Goal: Check status: Check status

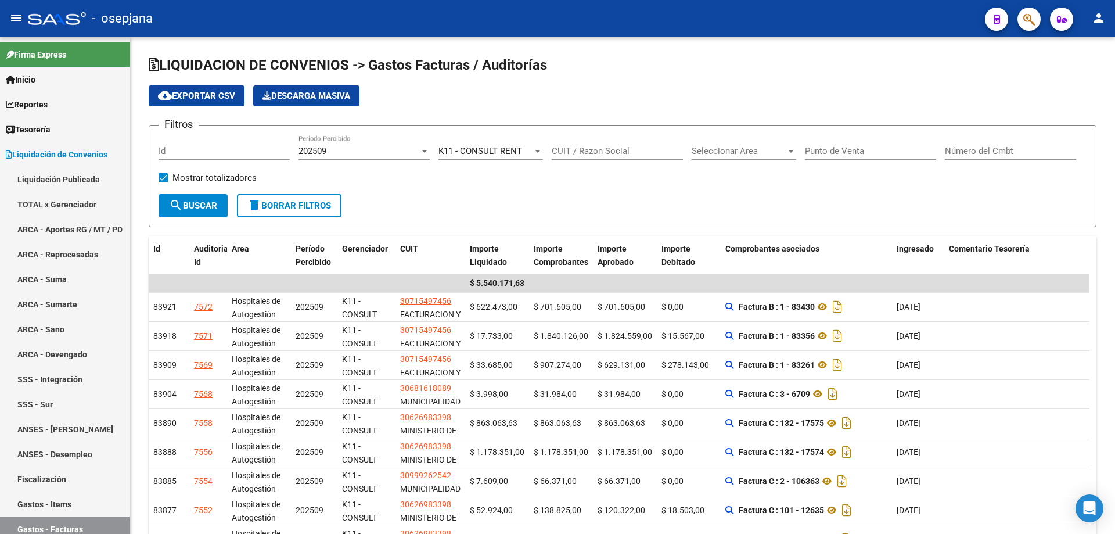
scroll to position [116, 0]
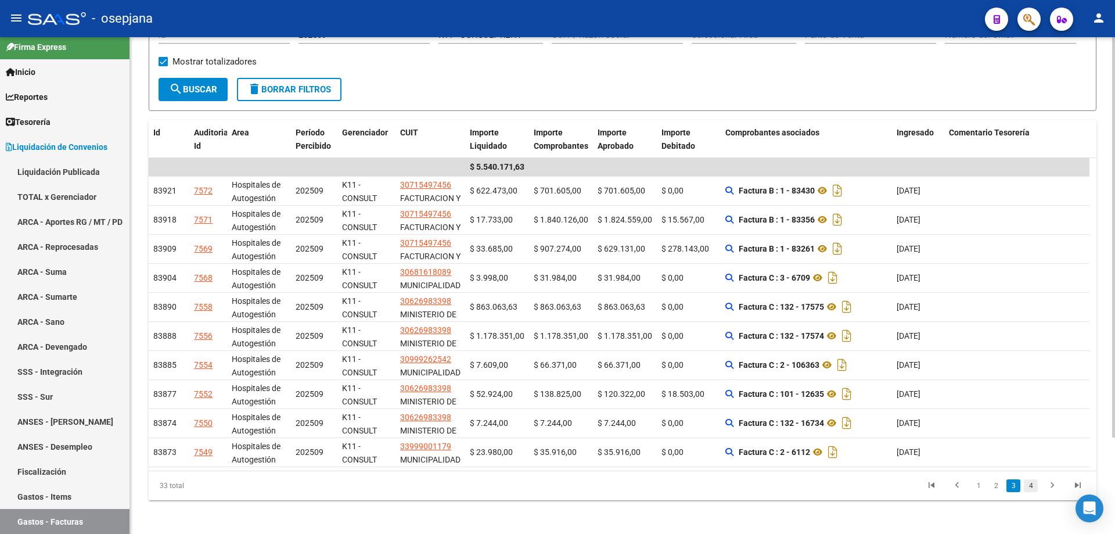
click at [1030, 488] on link "4" at bounding box center [1031, 485] width 14 height 13
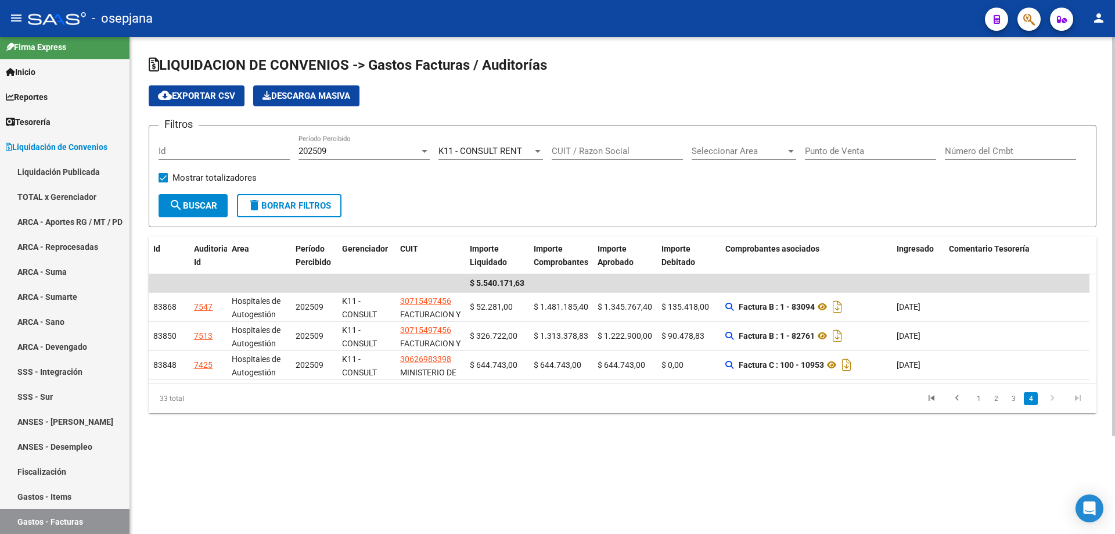
scroll to position [0, 0]
click at [1013, 399] on link "3" at bounding box center [1014, 398] width 14 height 13
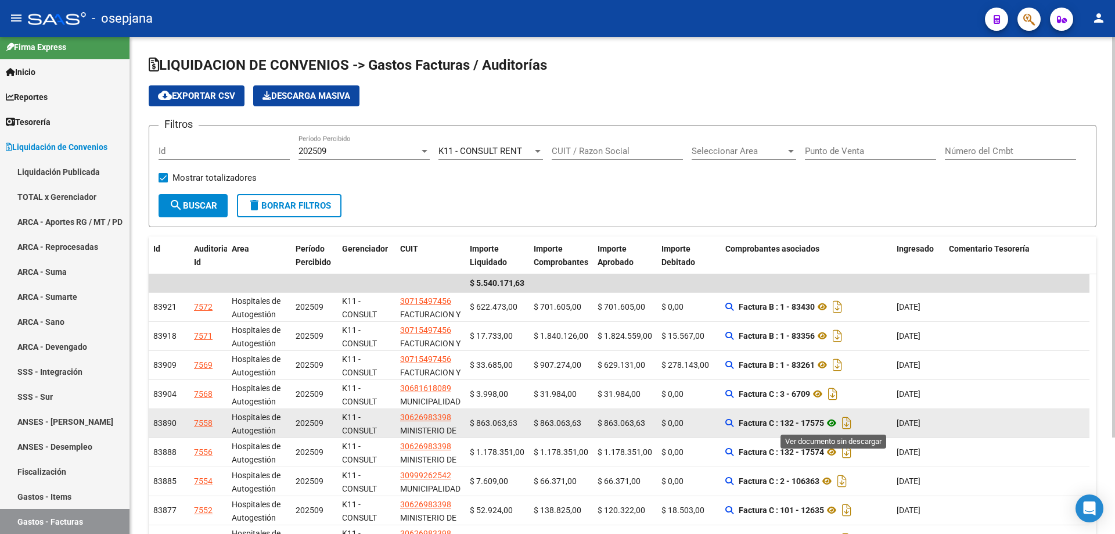
click at [835, 422] on icon at bounding box center [831, 423] width 15 height 14
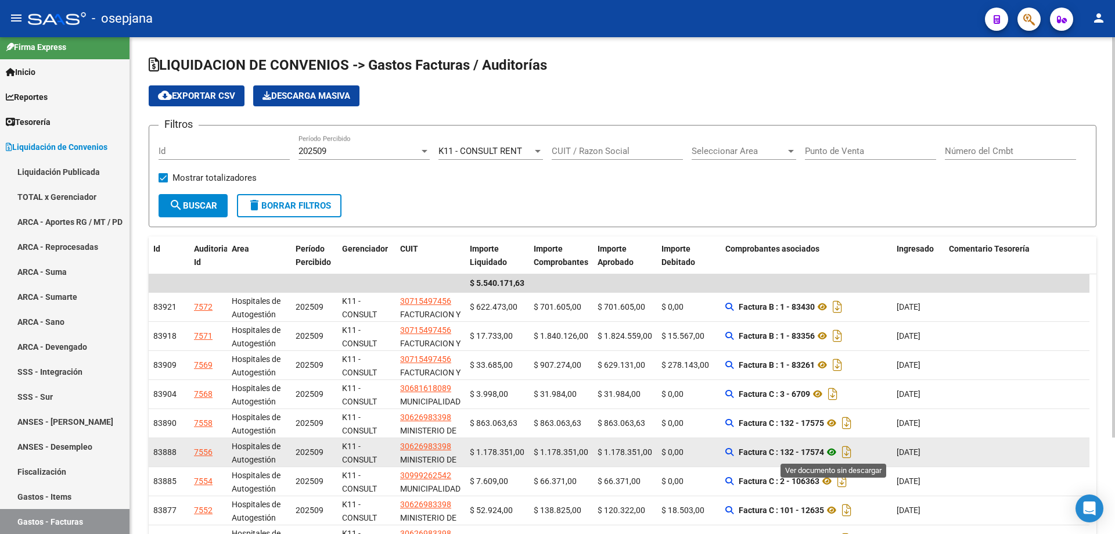
click at [831, 448] on icon at bounding box center [831, 452] width 15 height 14
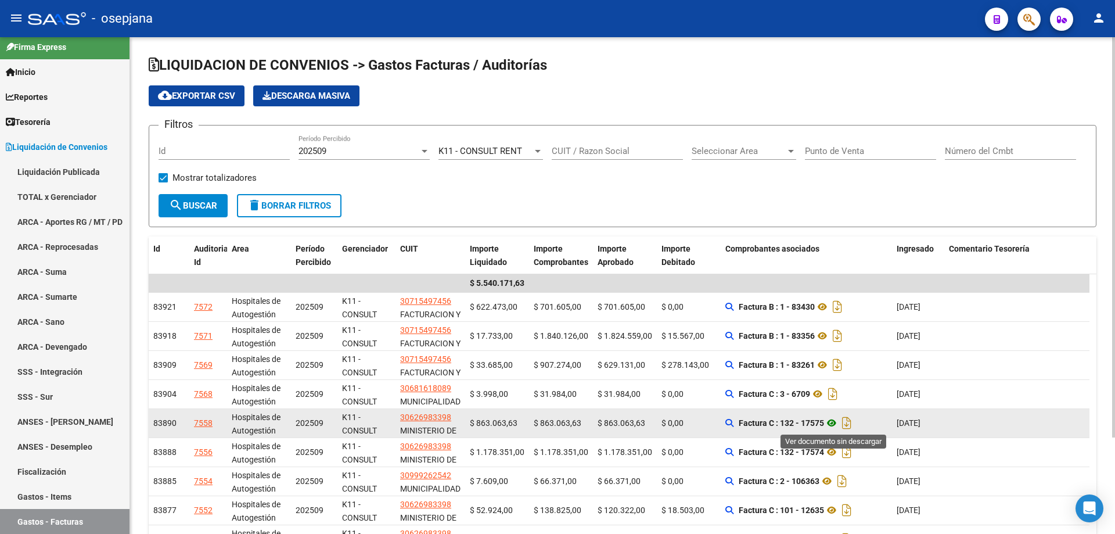
click at [835, 424] on icon at bounding box center [831, 423] width 15 height 14
click at [202, 423] on div "7558" at bounding box center [203, 423] width 19 height 13
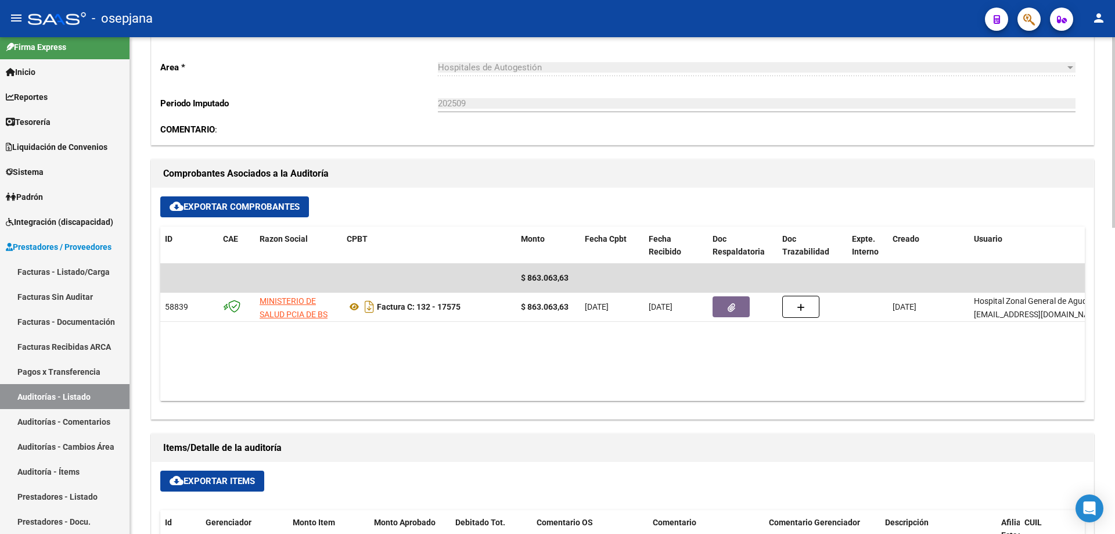
scroll to position [465, 0]
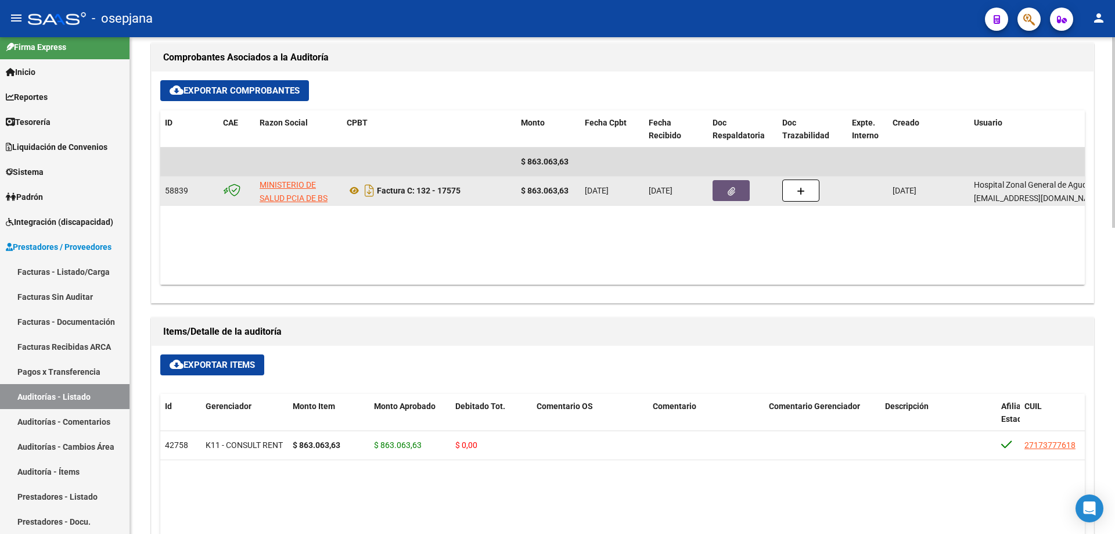
click at [741, 192] on button "button" at bounding box center [731, 190] width 37 height 21
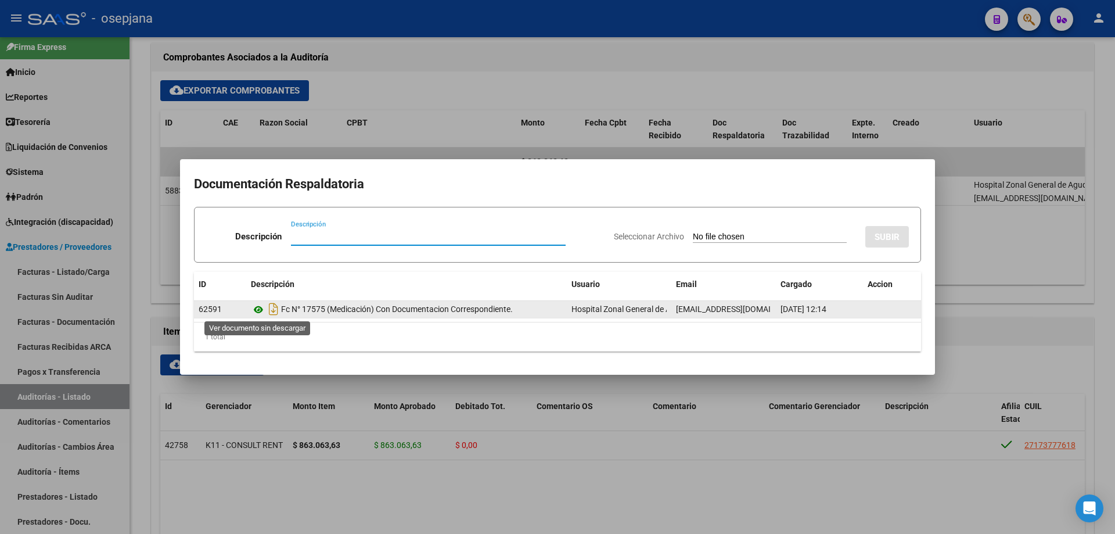
click at [259, 308] on icon at bounding box center [258, 310] width 15 height 14
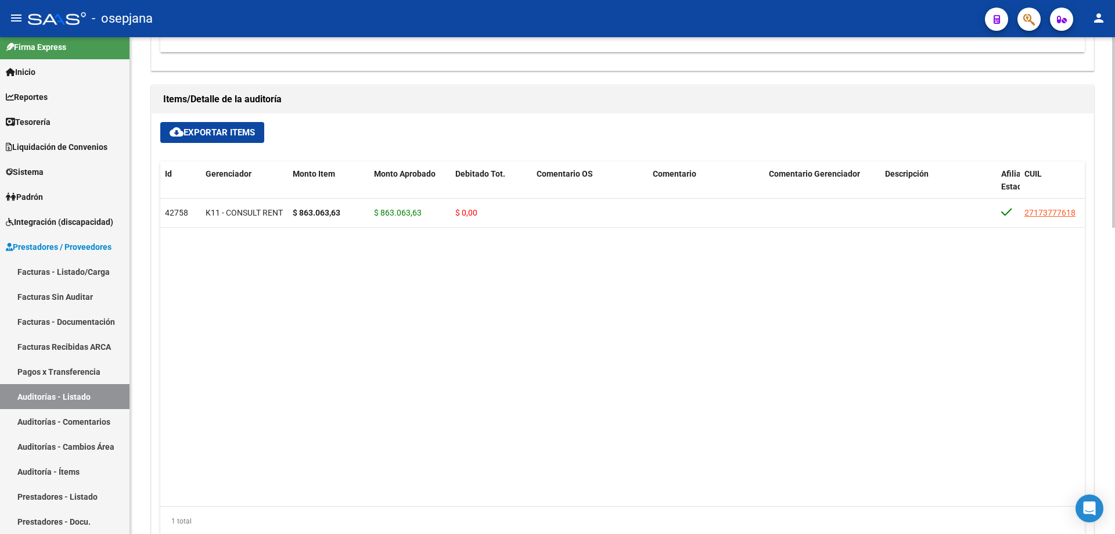
scroll to position [290, 0]
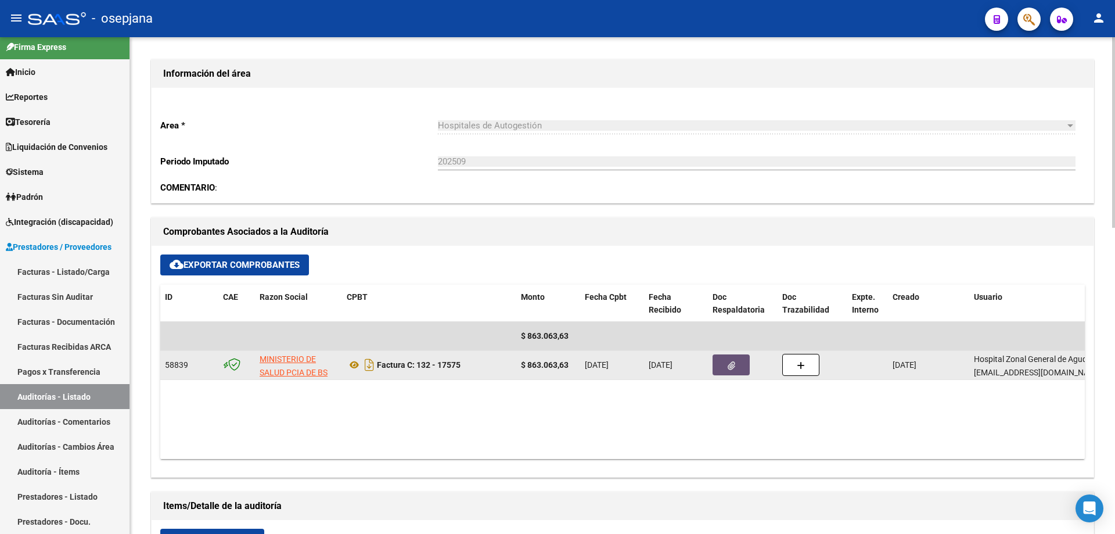
click at [735, 366] on icon "button" at bounding box center [732, 365] width 8 height 9
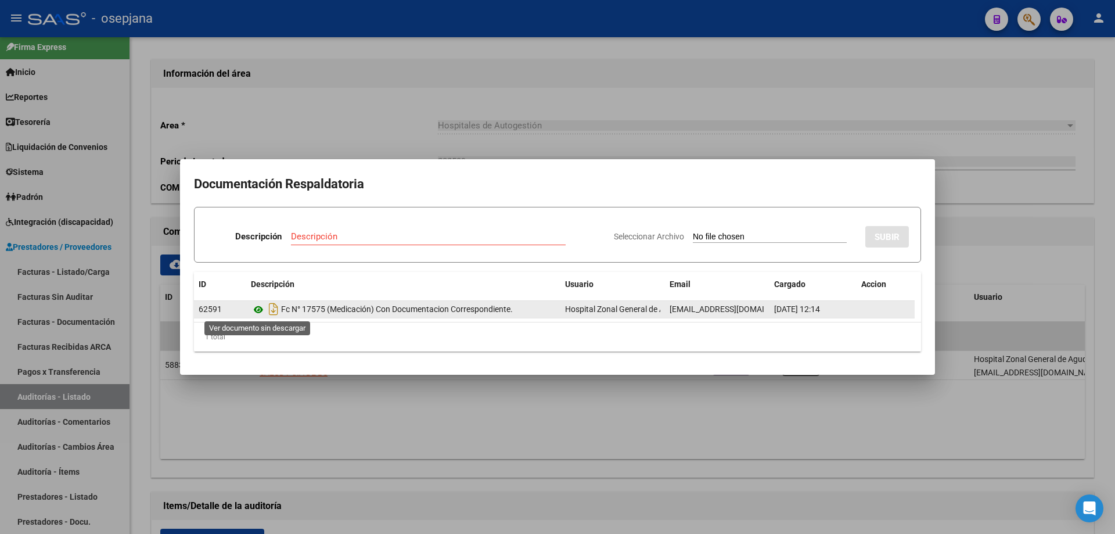
click at [260, 308] on icon at bounding box center [258, 310] width 15 height 14
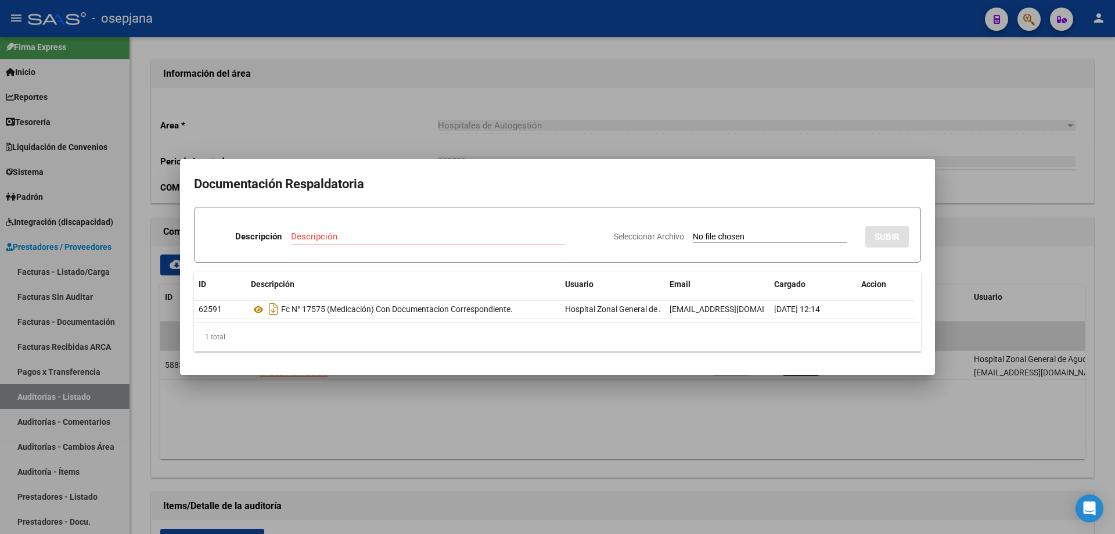
click at [1035, 13] on div at bounding box center [557, 267] width 1115 height 534
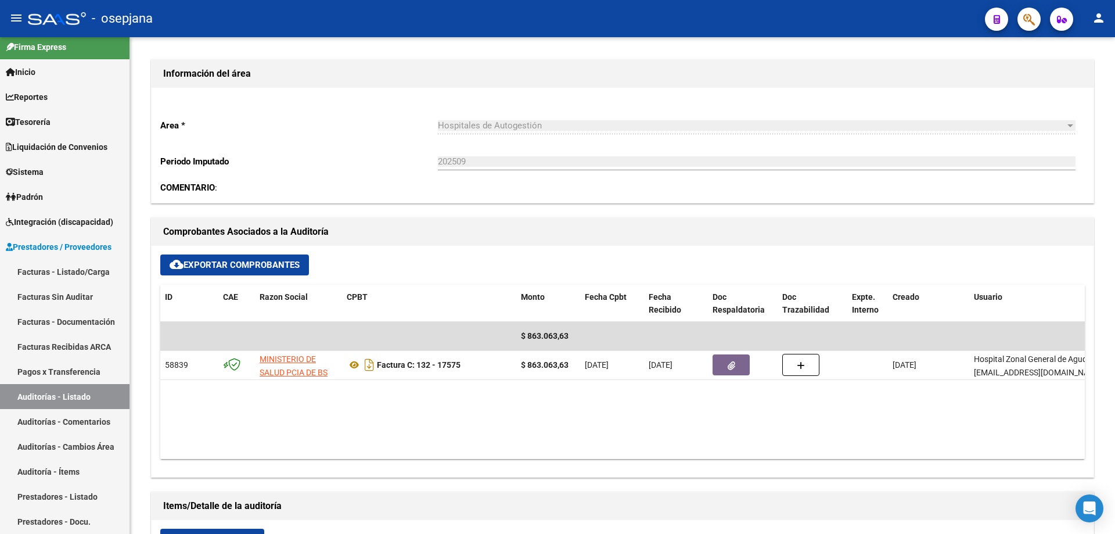
click at [1031, 31] on mat-toolbar "menu - osepjana person" at bounding box center [557, 18] width 1115 height 37
click at [1031, 21] on icon "button" at bounding box center [1030, 19] width 12 height 13
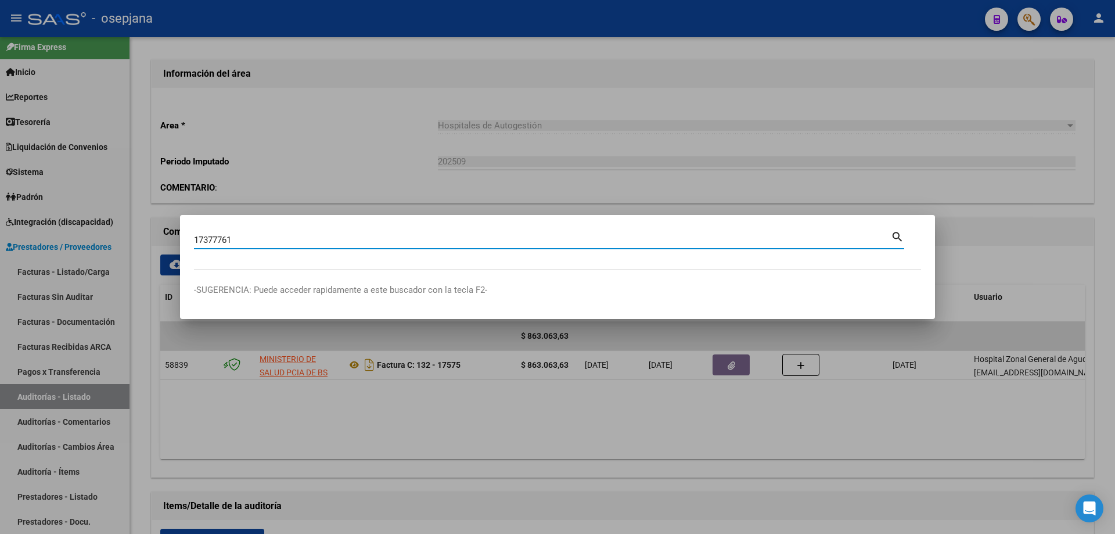
type input "17377761"
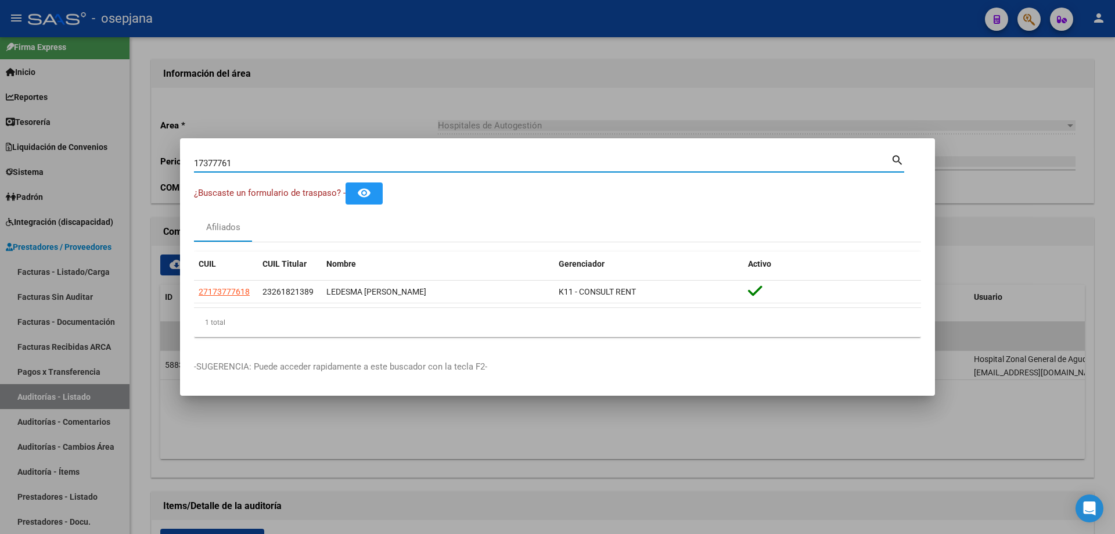
click at [672, 83] on div at bounding box center [557, 267] width 1115 height 534
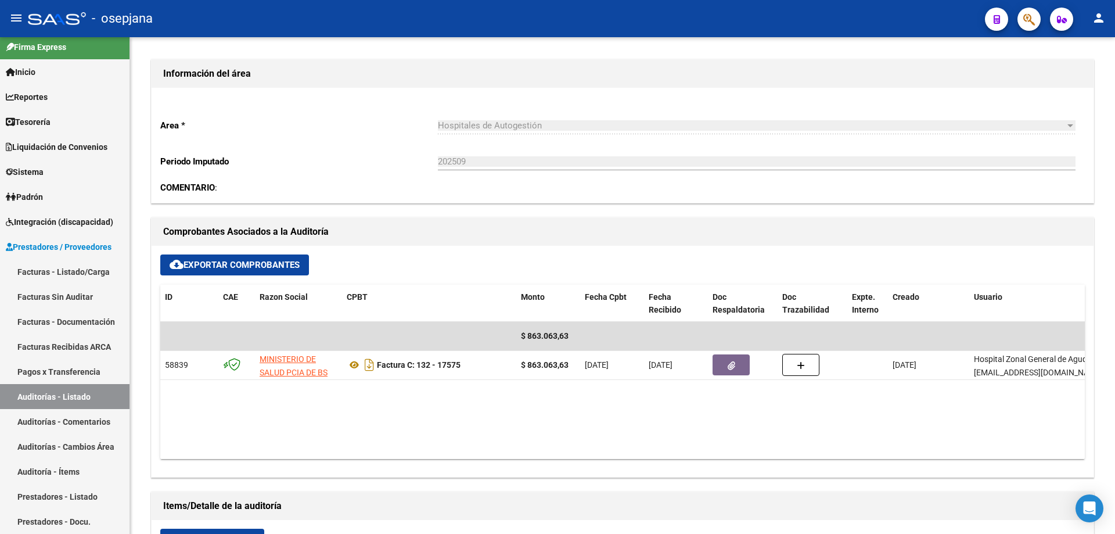
click at [646, 10] on div "- osepjana" at bounding box center [502, 19] width 948 height 26
click at [44, 245] on span "Prestadores / Proveedores" at bounding box center [59, 247] width 106 height 13
click at [62, 143] on span "Liquidación de Convenios" at bounding box center [57, 147] width 102 height 13
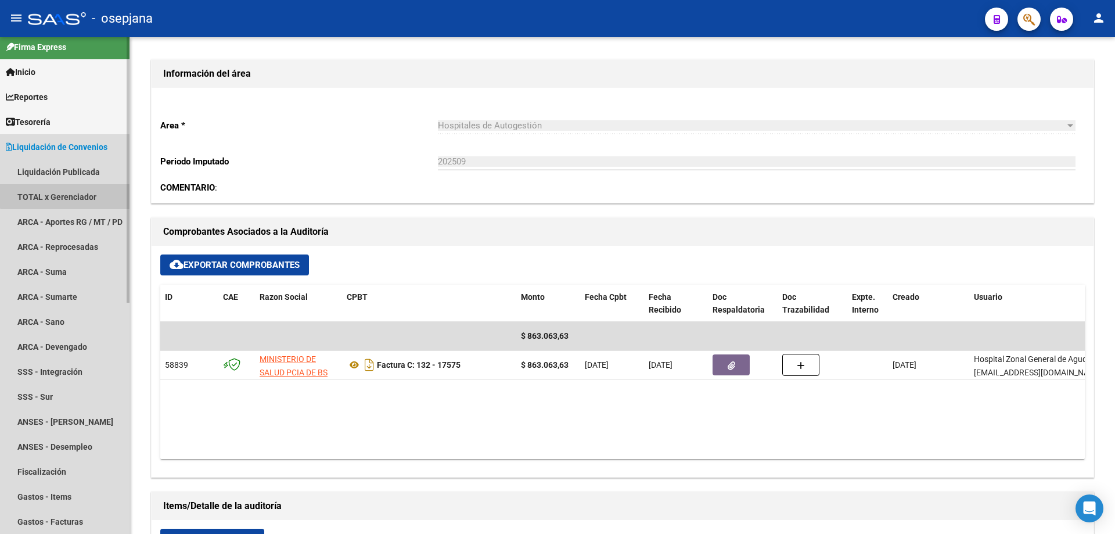
click at [77, 192] on link "TOTAL x Gerenciador" at bounding box center [65, 196] width 130 height 25
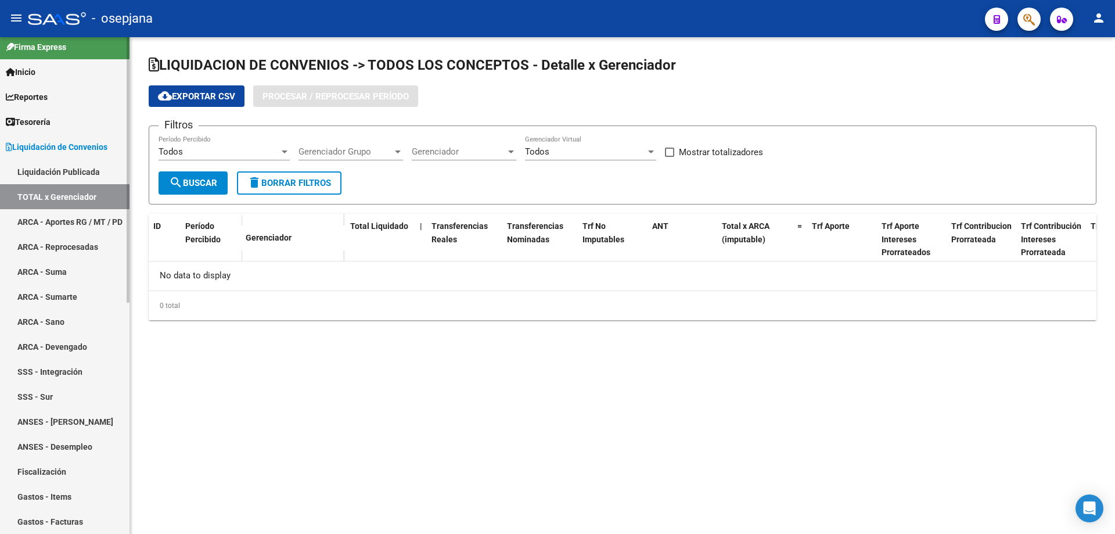
checkbox input "true"
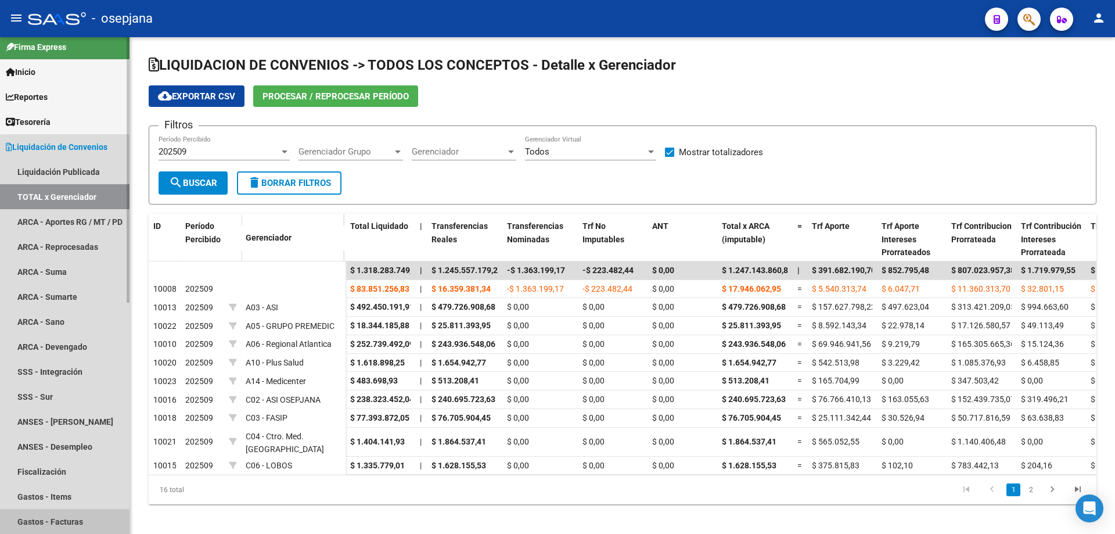
click at [65, 516] on link "Gastos - Facturas" at bounding box center [65, 521] width 130 height 25
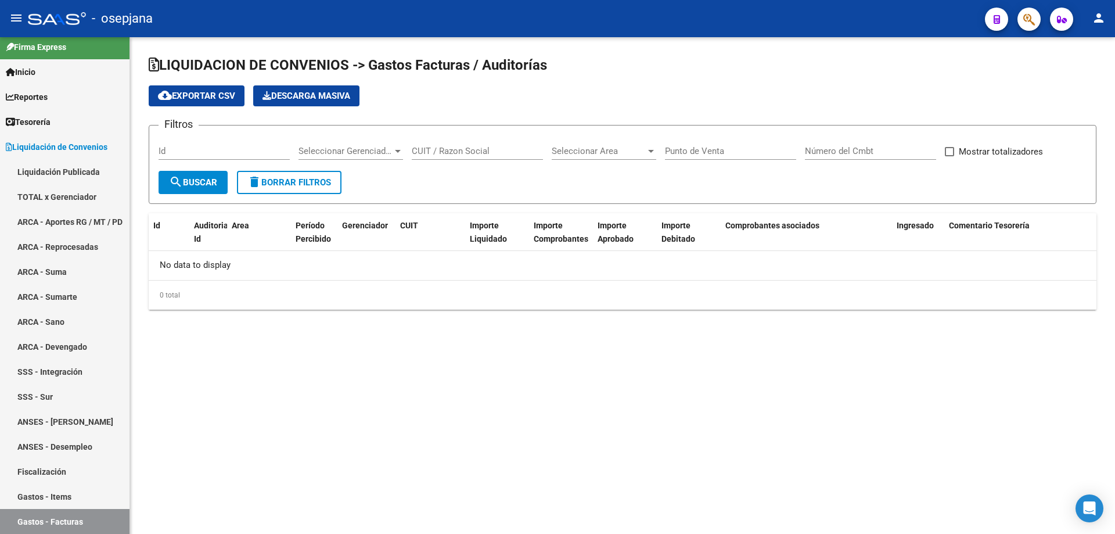
checkbox input "true"
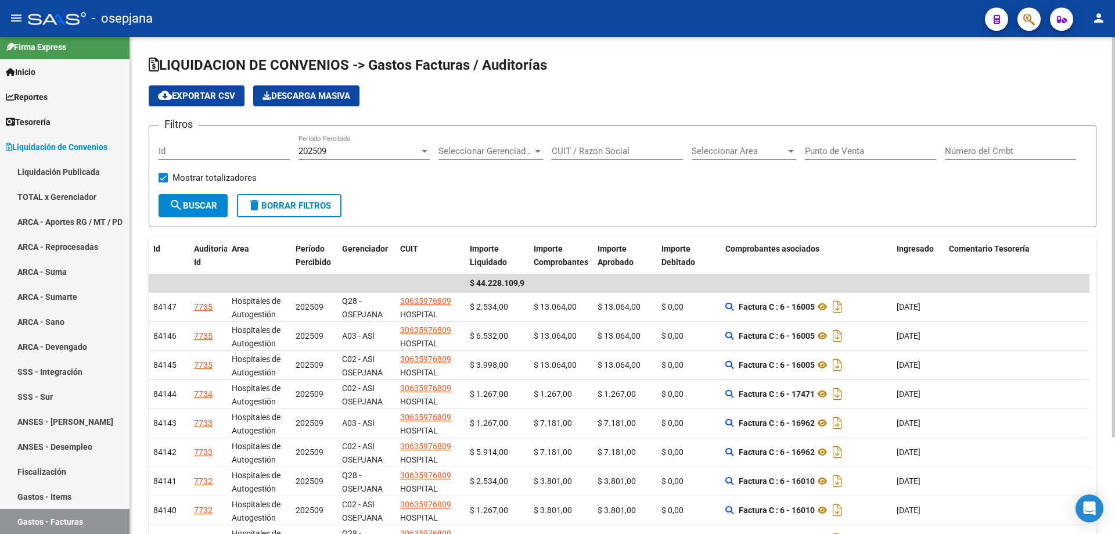
click at [507, 152] on span "Seleccionar Gerenciador" at bounding box center [486, 151] width 94 height 10
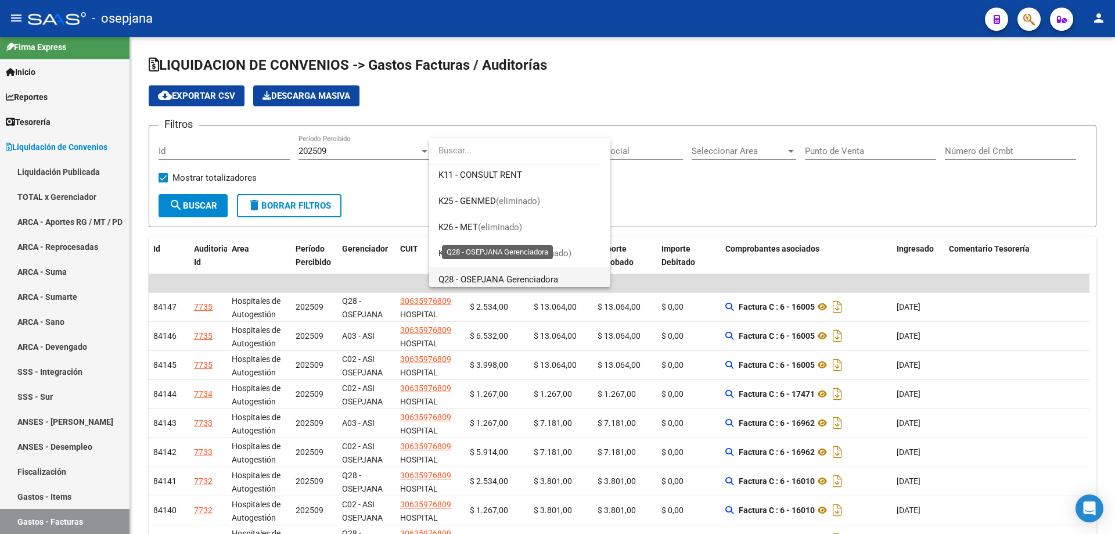
scroll to position [363, 0]
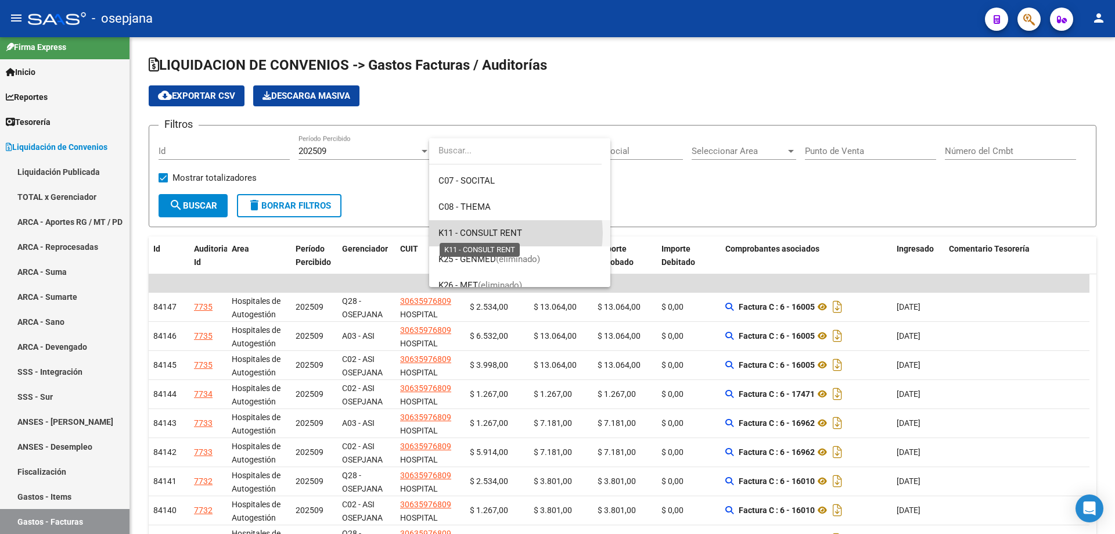
click at [505, 233] on span "K11 - CONSULT RENT" at bounding box center [481, 233] width 84 height 10
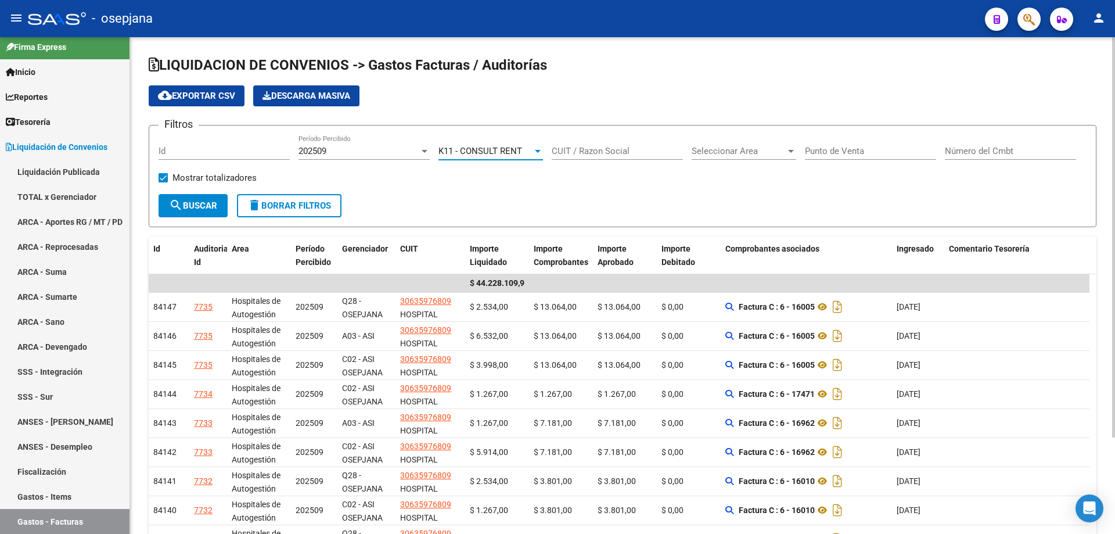
click at [184, 211] on button "search Buscar" at bounding box center [193, 205] width 69 height 23
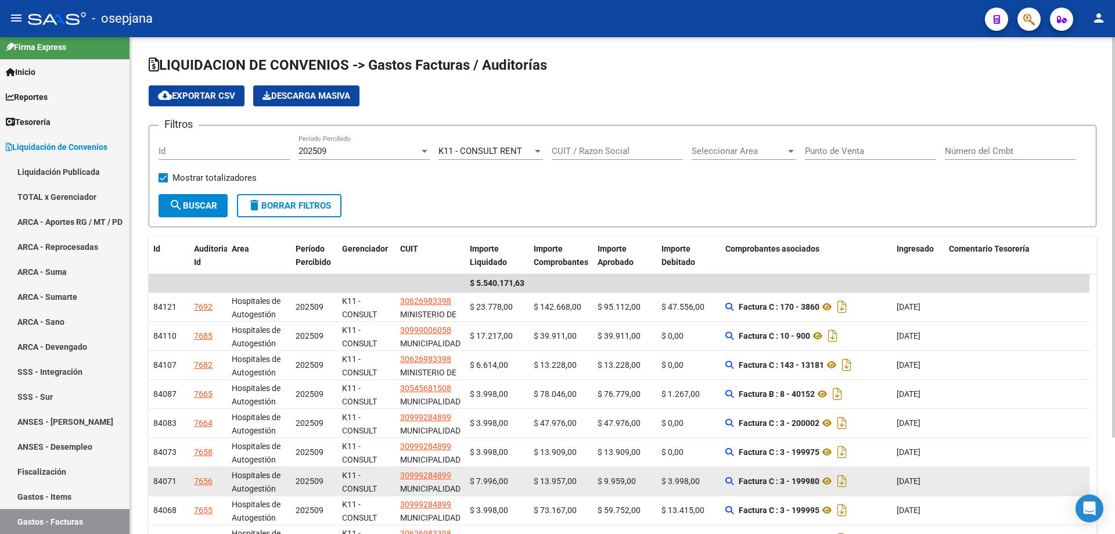
scroll to position [120, 0]
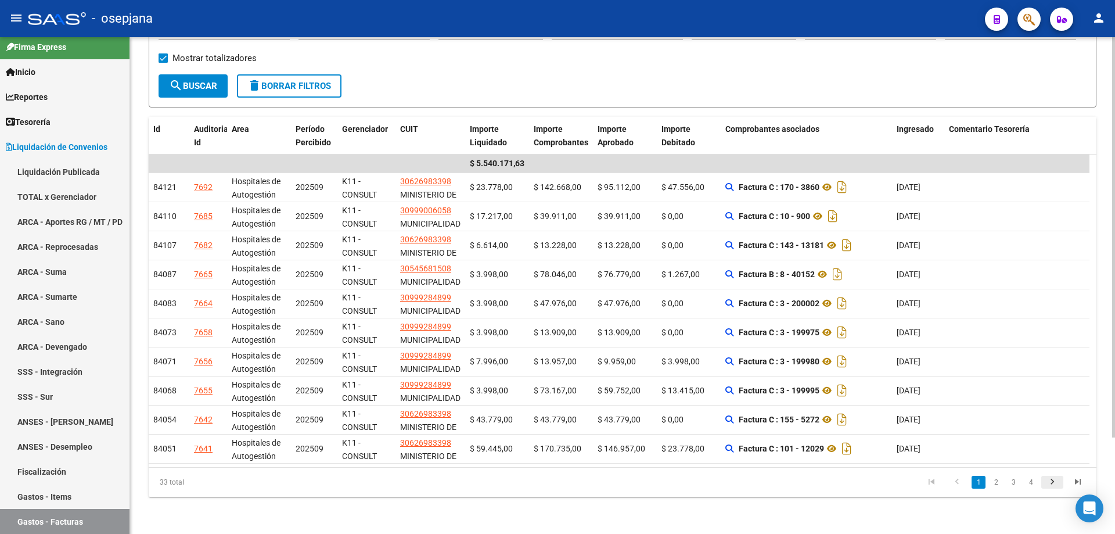
click at [1053, 479] on icon "go to next page" at bounding box center [1052, 483] width 15 height 14
click at [1032, 485] on link "4" at bounding box center [1031, 482] width 14 height 13
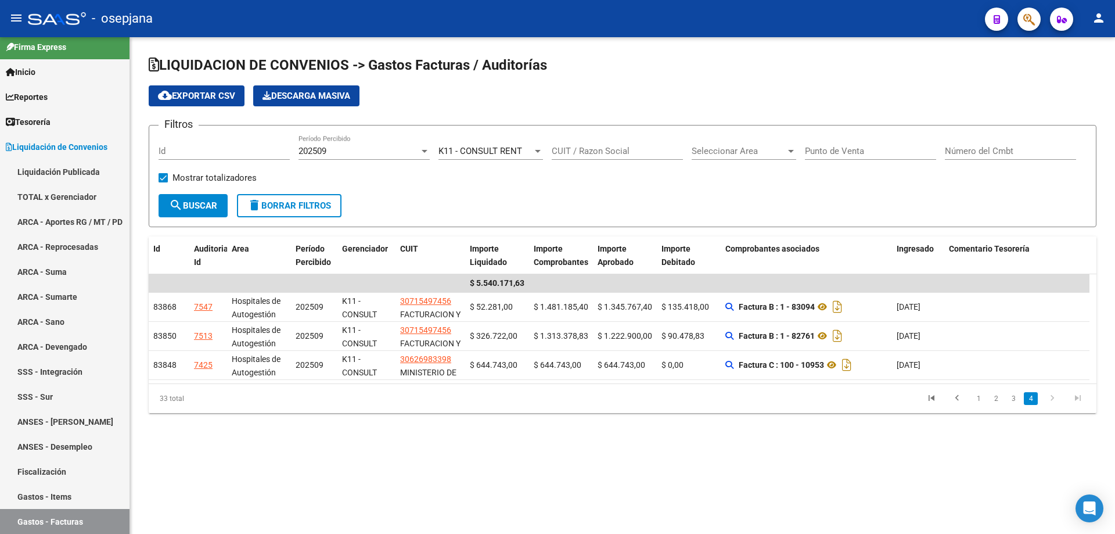
scroll to position [0, 0]
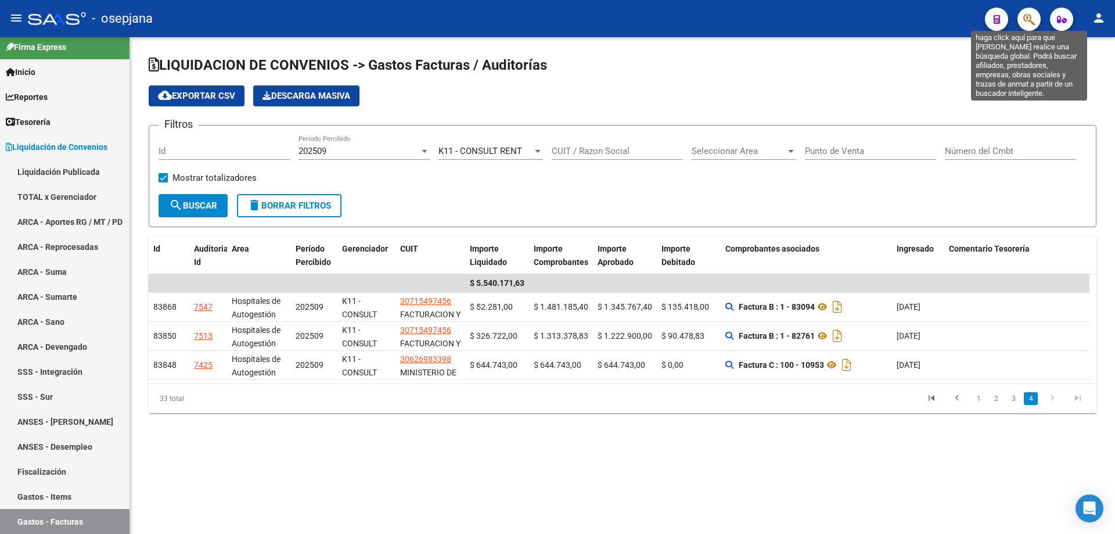
click at [1029, 25] on icon "button" at bounding box center [1030, 19] width 12 height 13
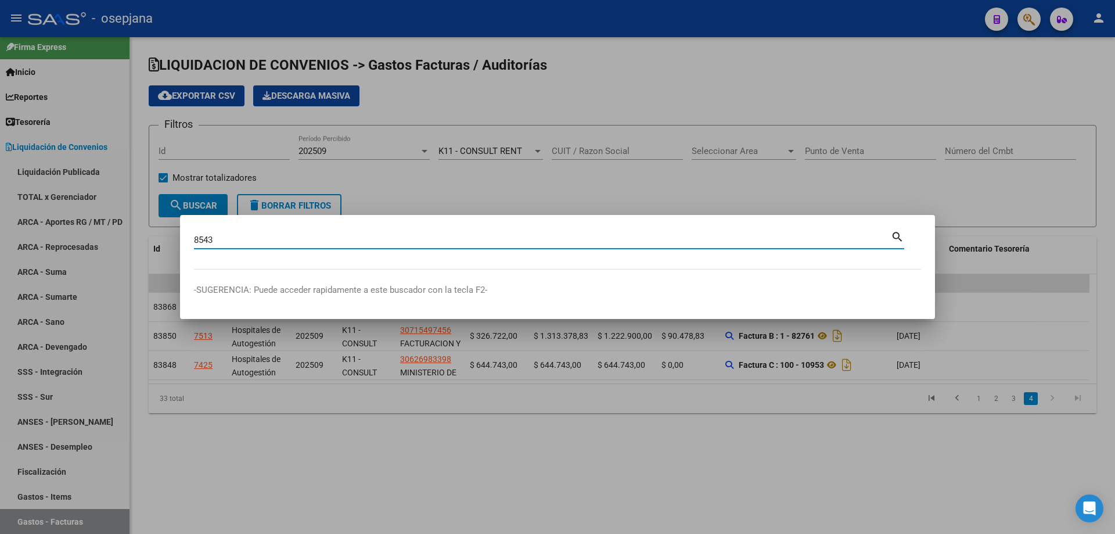
type input "8543"
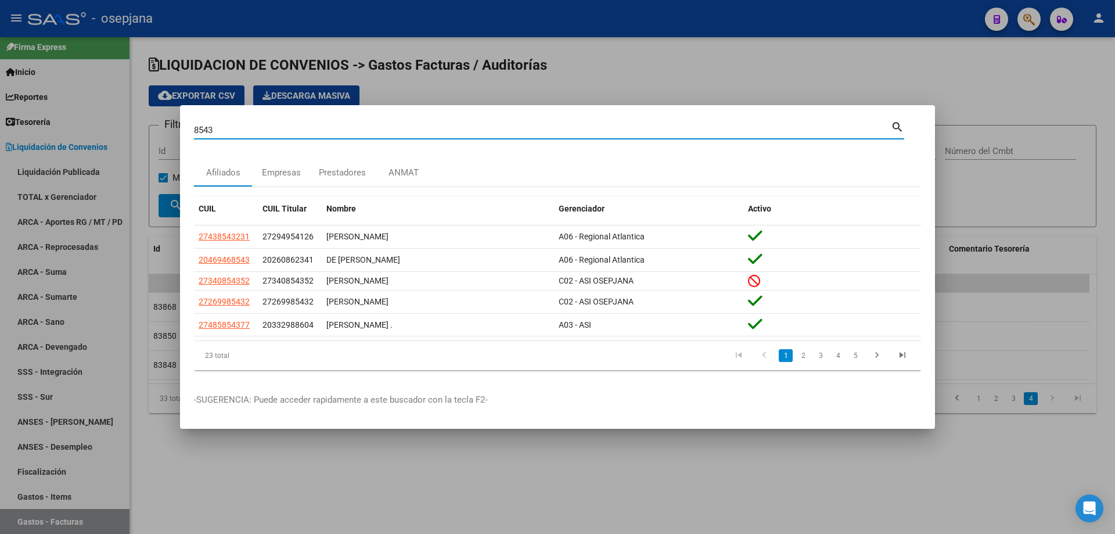
click at [802, 55] on div at bounding box center [557, 267] width 1115 height 534
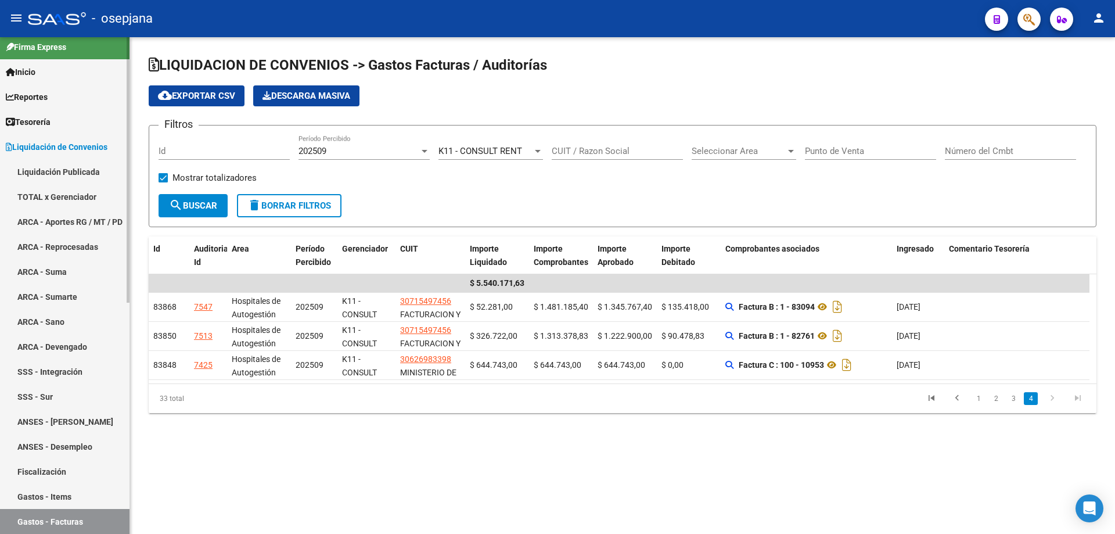
click at [59, 518] on link "Gastos - Facturas" at bounding box center [65, 521] width 130 height 25
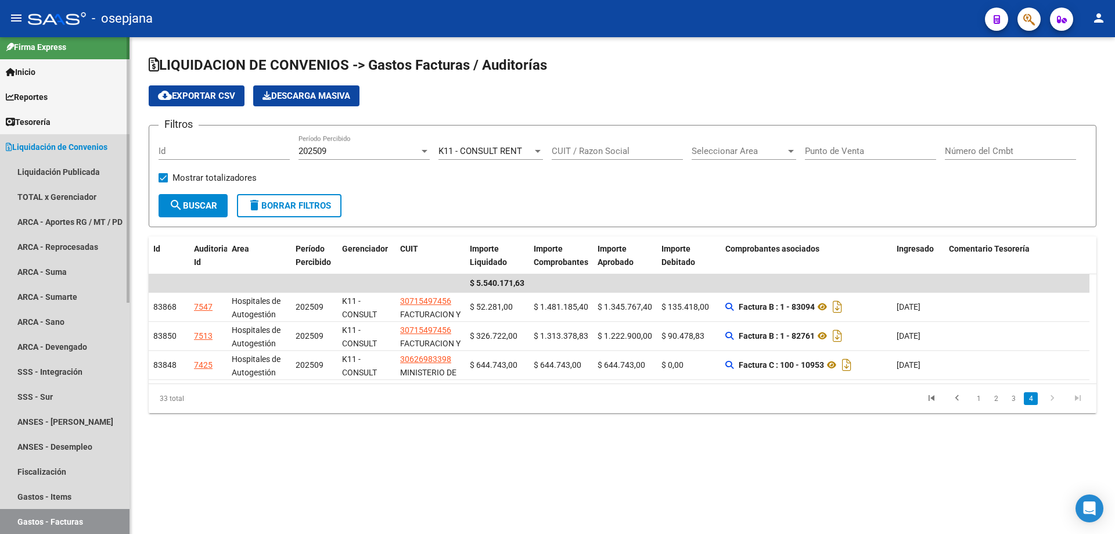
click at [37, 520] on link "Gastos - Facturas" at bounding box center [65, 521] width 130 height 25
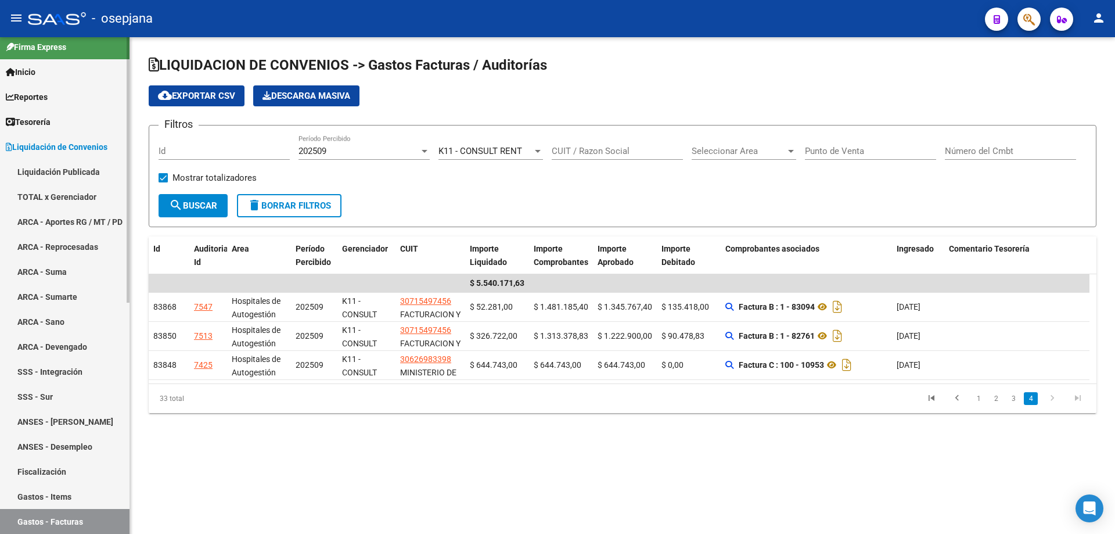
click at [77, 143] on span "Liquidación de Convenios" at bounding box center [57, 147] width 102 height 13
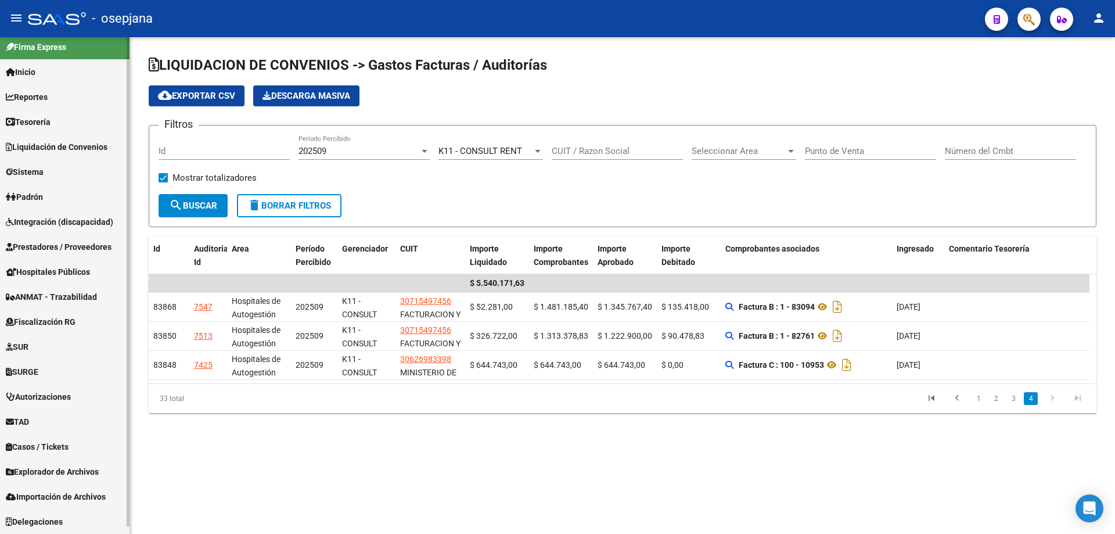
click at [49, 149] on span "Liquidación de Convenios" at bounding box center [57, 147] width 102 height 13
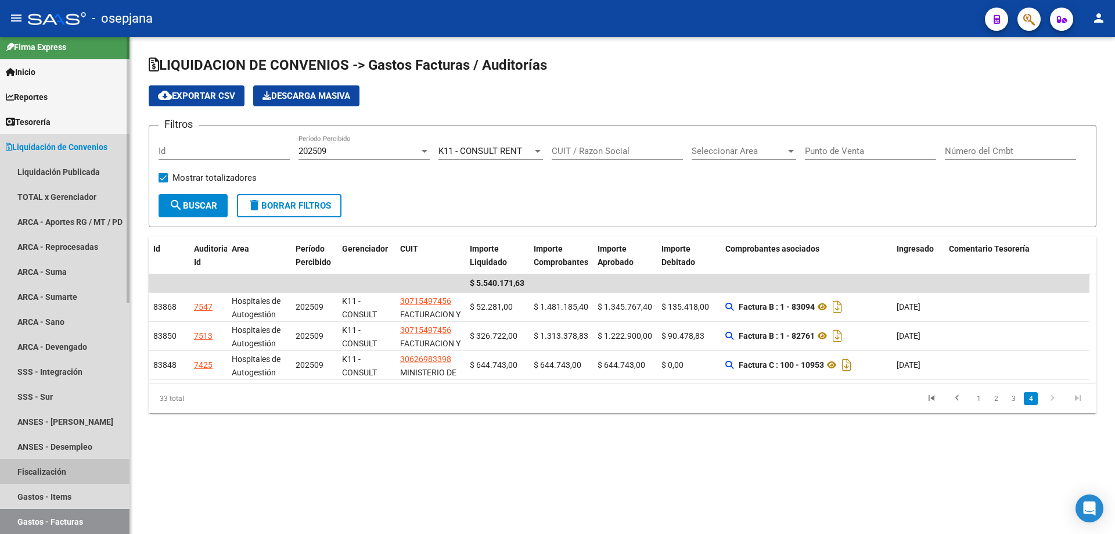
click at [55, 476] on link "Fiscalización" at bounding box center [65, 471] width 130 height 25
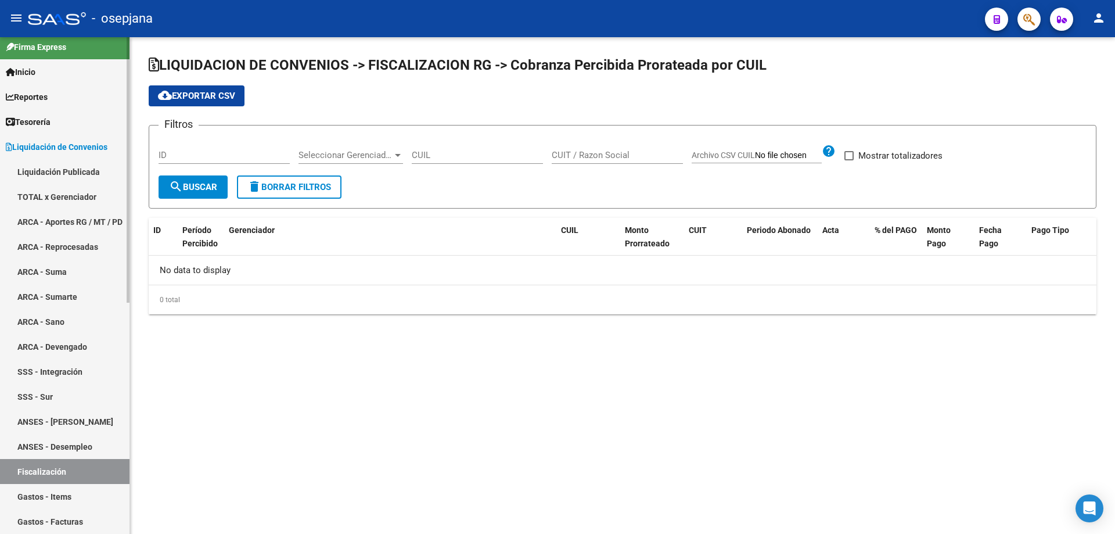
checkbox input "true"
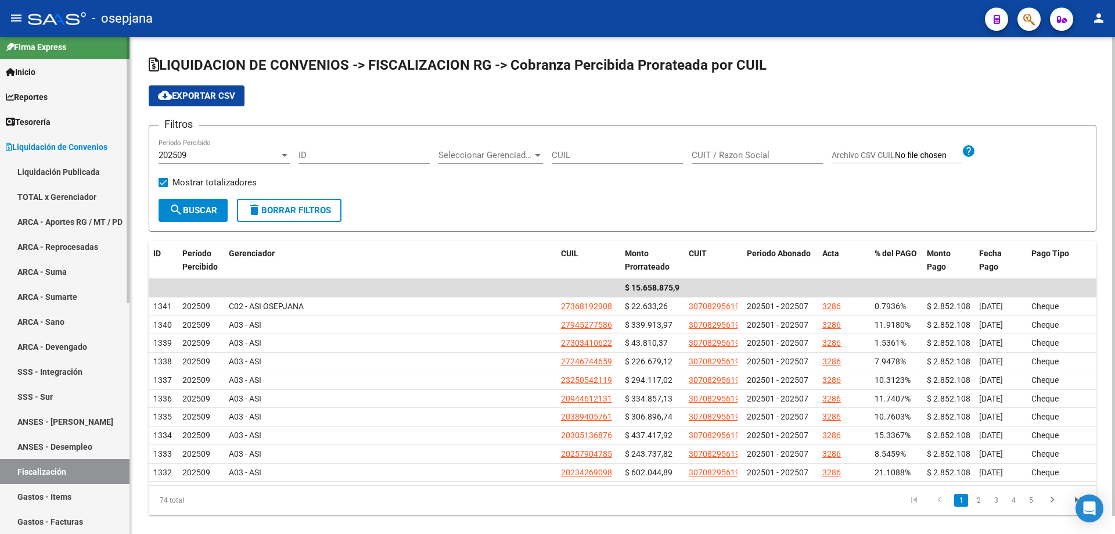
click at [66, 518] on link "Gastos - Facturas" at bounding box center [65, 521] width 130 height 25
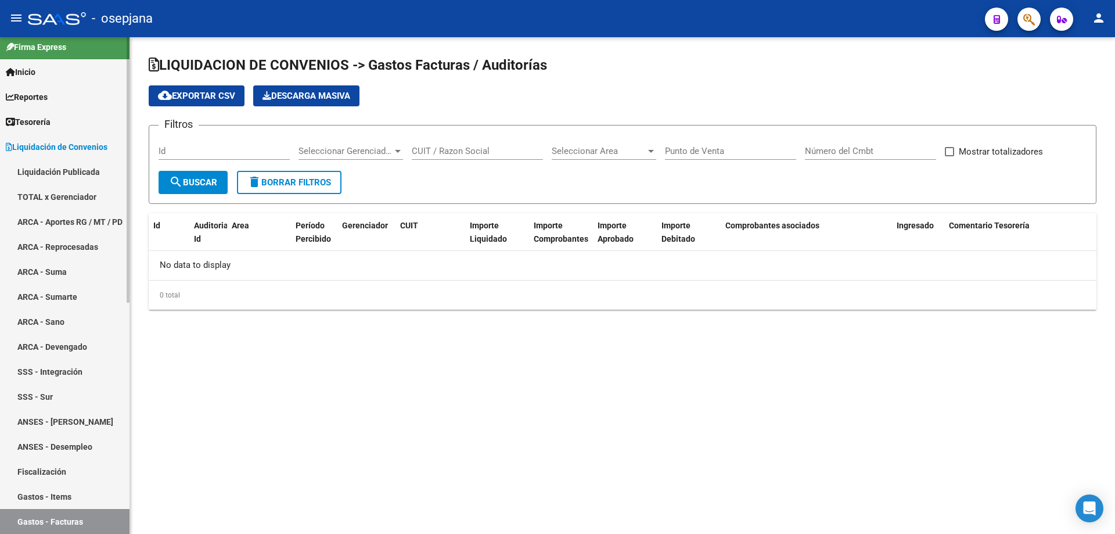
checkbox input "true"
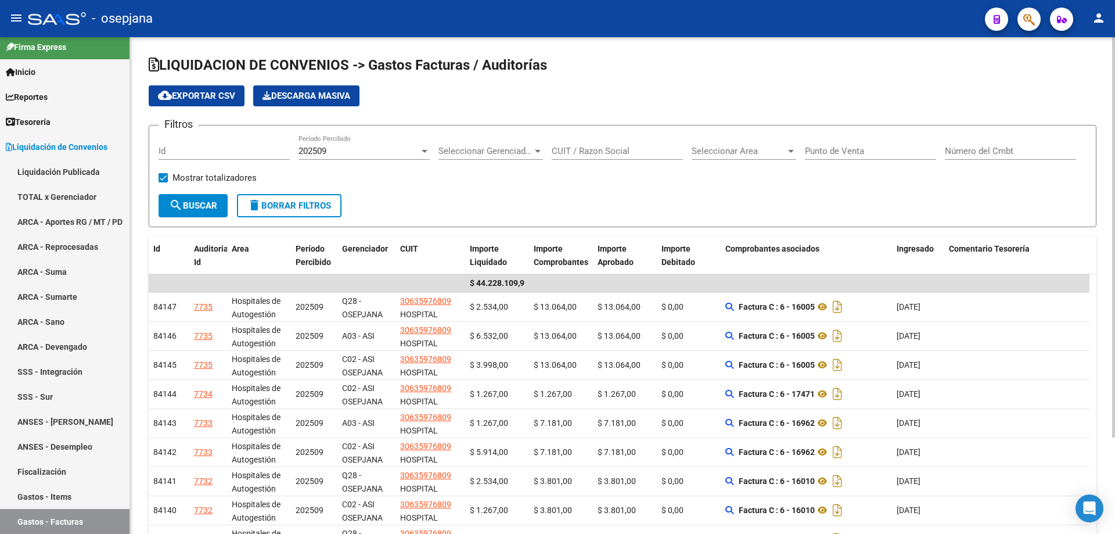
click at [503, 150] on span "Seleccionar Gerenciador" at bounding box center [486, 151] width 94 height 10
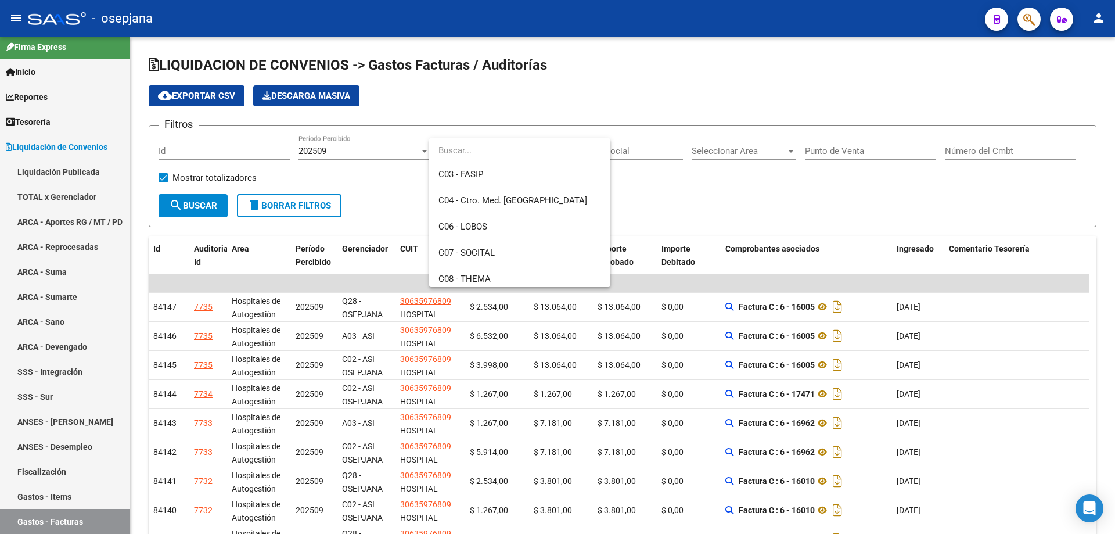
scroll to position [407, 0]
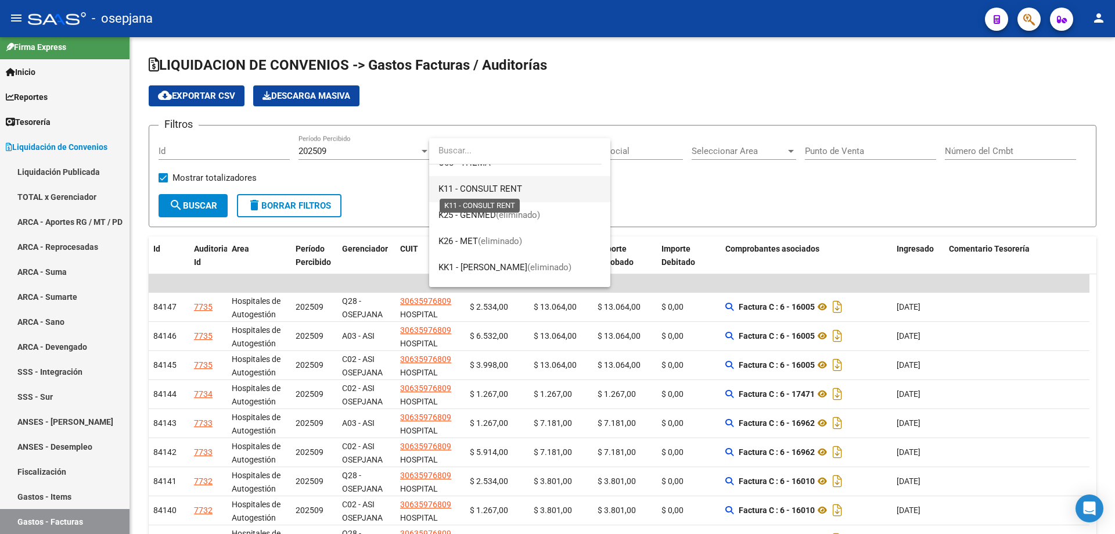
click at [500, 186] on span "K11 - CONSULT RENT" at bounding box center [481, 189] width 84 height 10
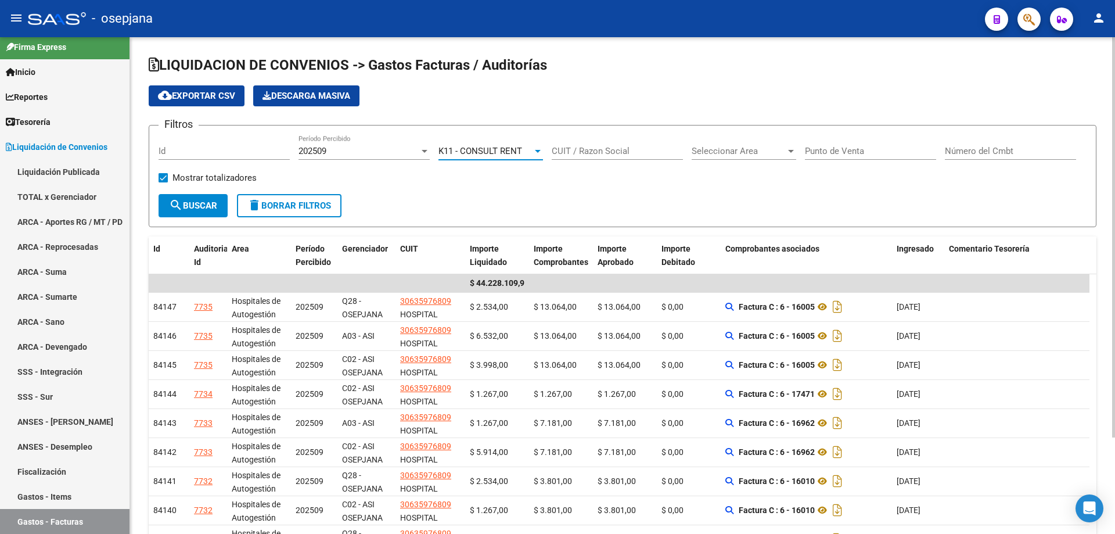
click at [198, 204] on span "search Buscar" at bounding box center [193, 205] width 48 height 10
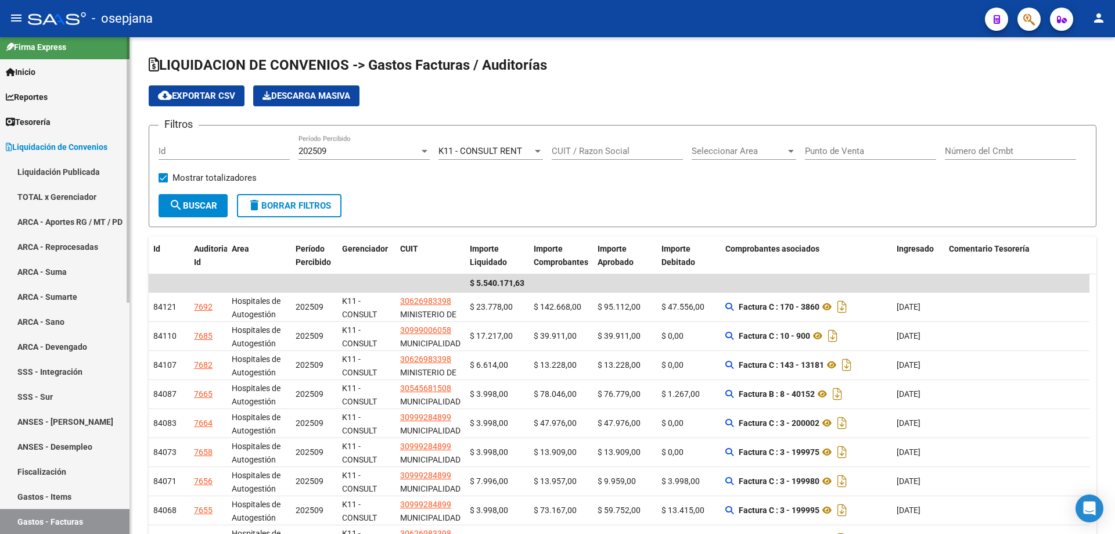
click at [49, 117] on span "Tesorería" at bounding box center [28, 122] width 45 height 13
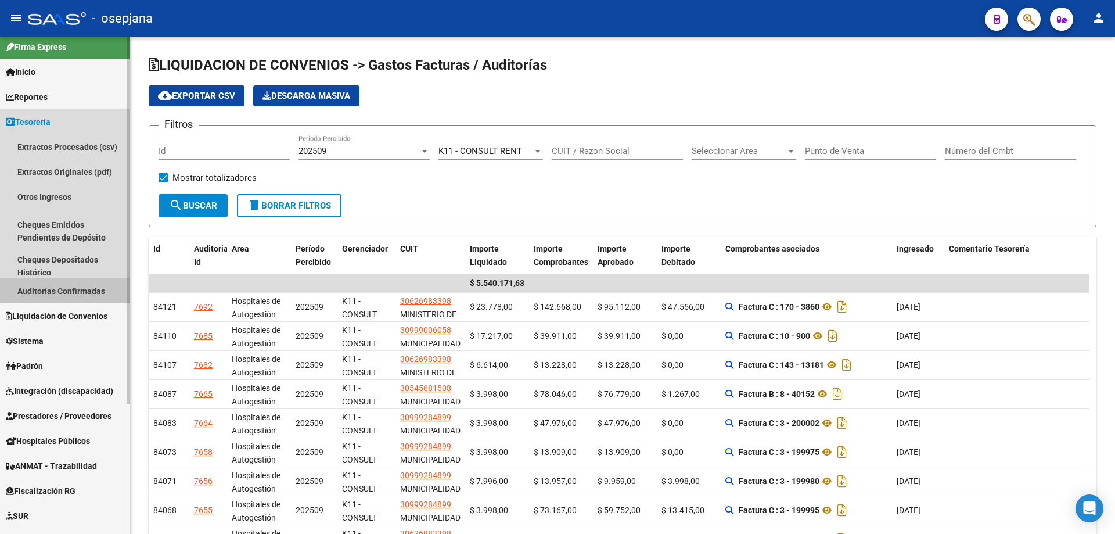
click at [71, 290] on link "Auditorías Confirmadas" at bounding box center [65, 290] width 130 height 25
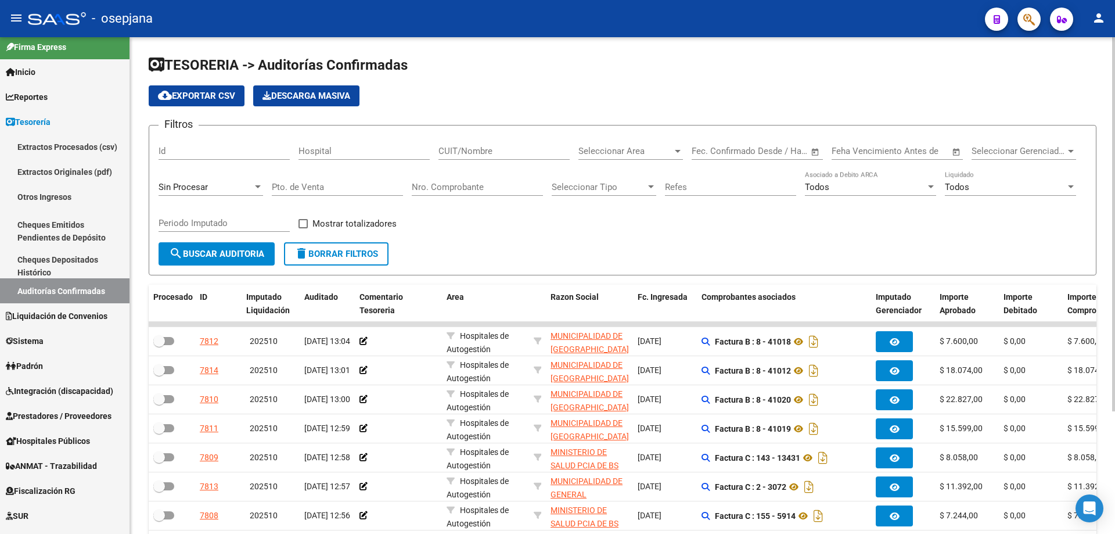
click at [445, 188] on input "Nro. Comprobante" at bounding box center [477, 187] width 131 height 10
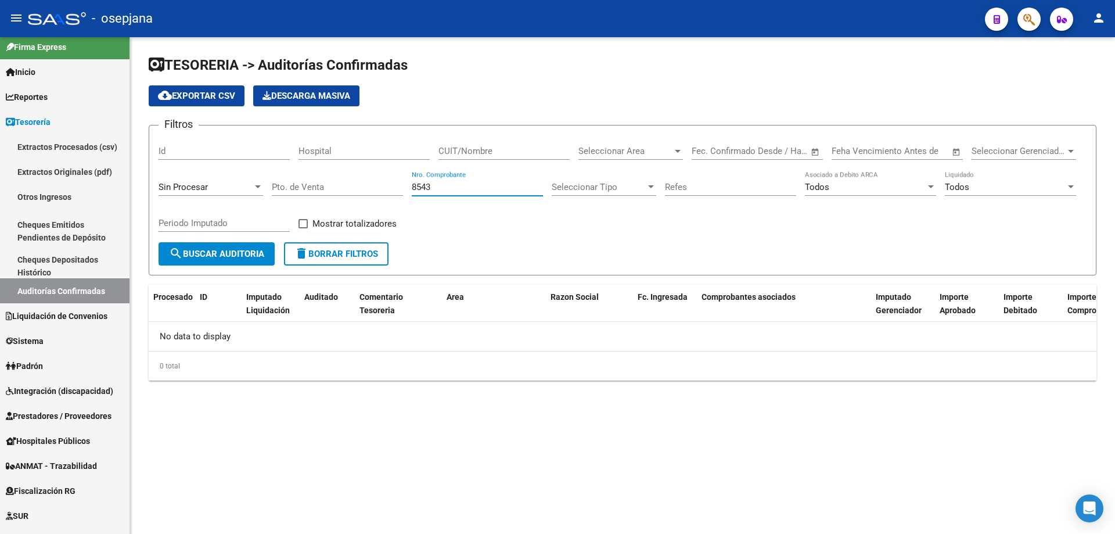
type input "8543"
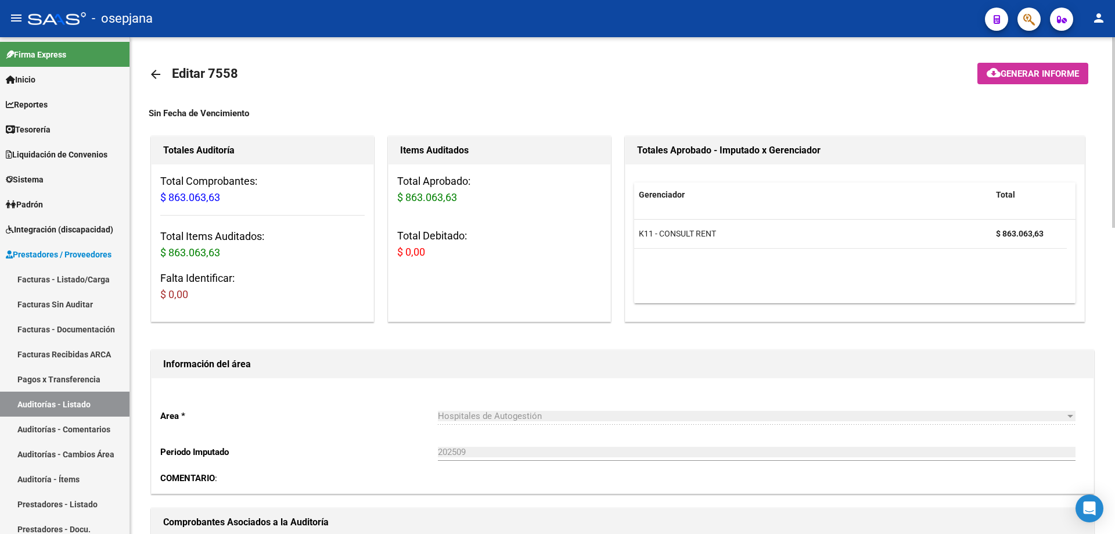
click at [153, 76] on mat-icon "arrow_back" at bounding box center [156, 74] width 14 height 14
